Goal: Information Seeking & Learning: Learn about a topic

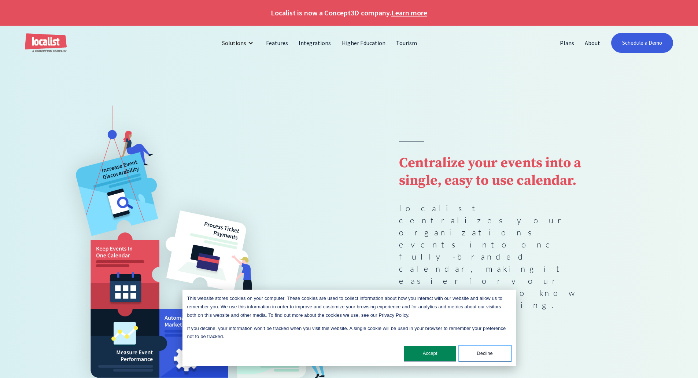
click at [480, 352] on button "Decline" at bounding box center [485, 353] width 52 height 16
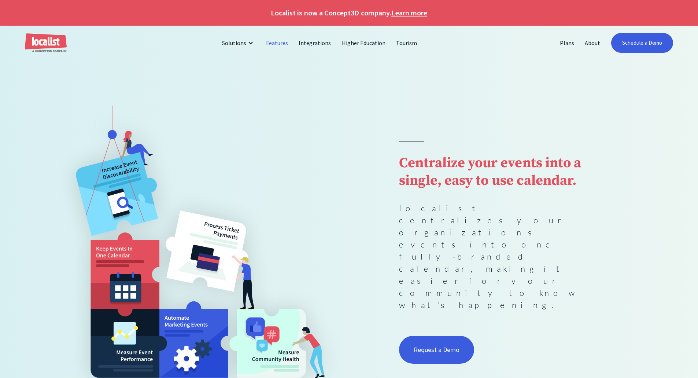
click at [277, 42] on link "Features" at bounding box center [277, 43] width 33 height 18
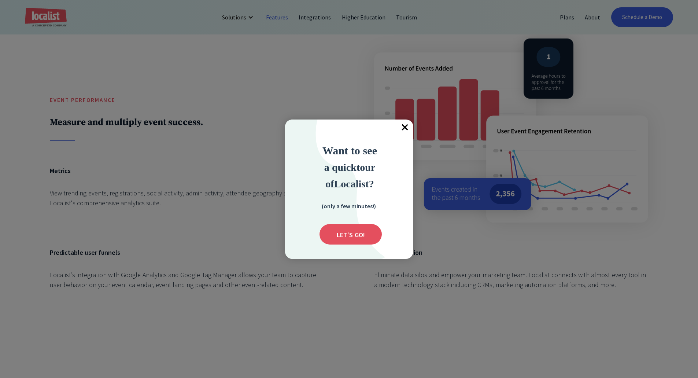
scroll to position [1318, 0]
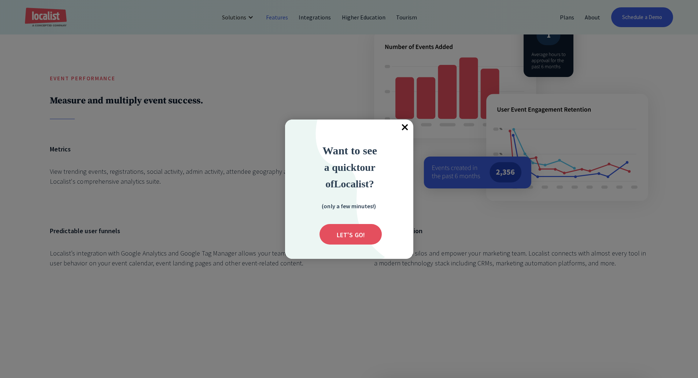
click at [406, 126] on span "×" at bounding box center [405, 127] width 16 height 16
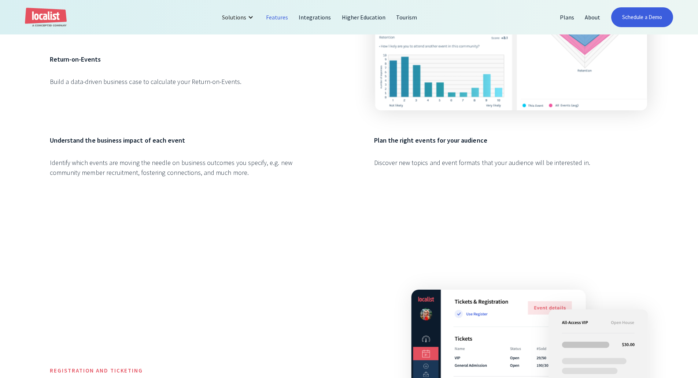
scroll to position [1648, 0]
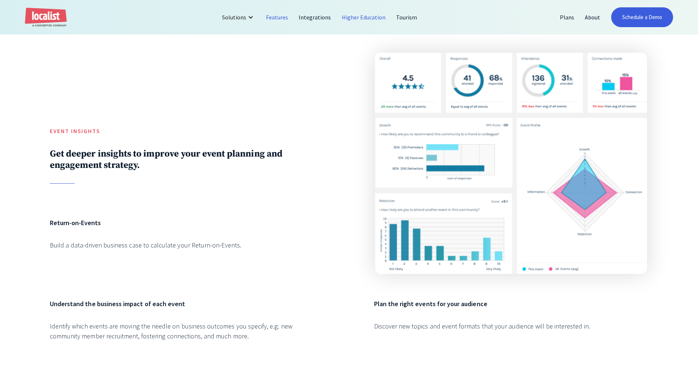
click at [376, 22] on link "Higher Education" at bounding box center [364, 17] width 55 height 18
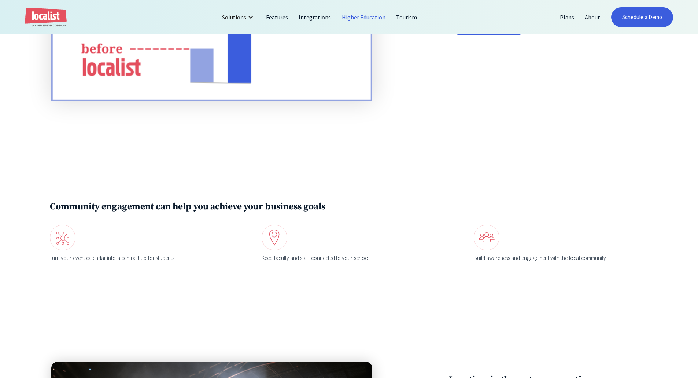
scroll to position [1135, 0]
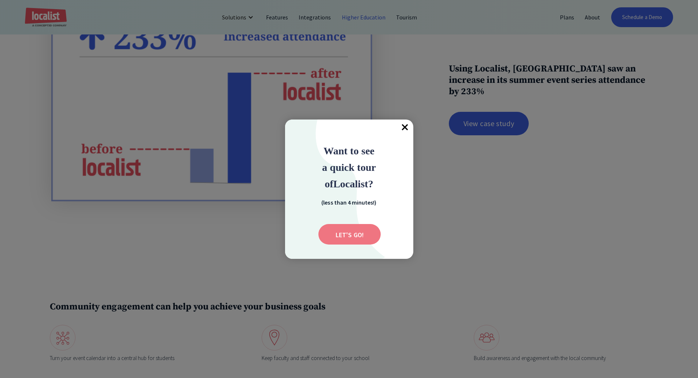
click at [366, 233] on input "Submit" at bounding box center [349, 234] width 62 height 21
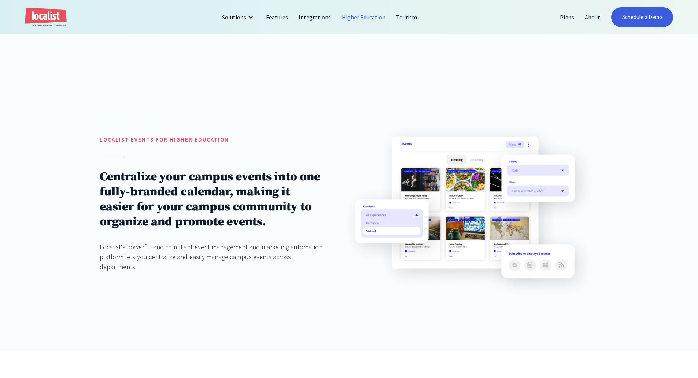
scroll to position [0, 0]
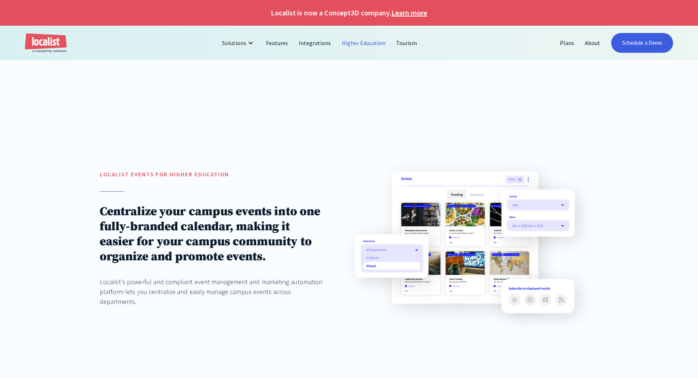
click at [352, 46] on link "Higher Education" at bounding box center [364, 43] width 55 height 18
click at [283, 41] on link "Features" at bounding box center [277, 43] width 33 height 18
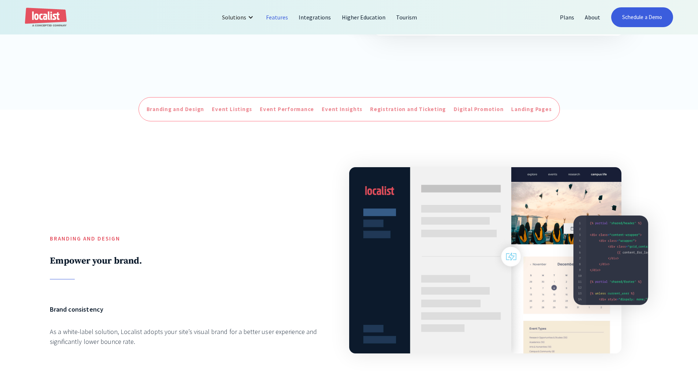
scroll to position [110, 0]
